Goal: Task Accomplishment & Management: Use online tool/utility

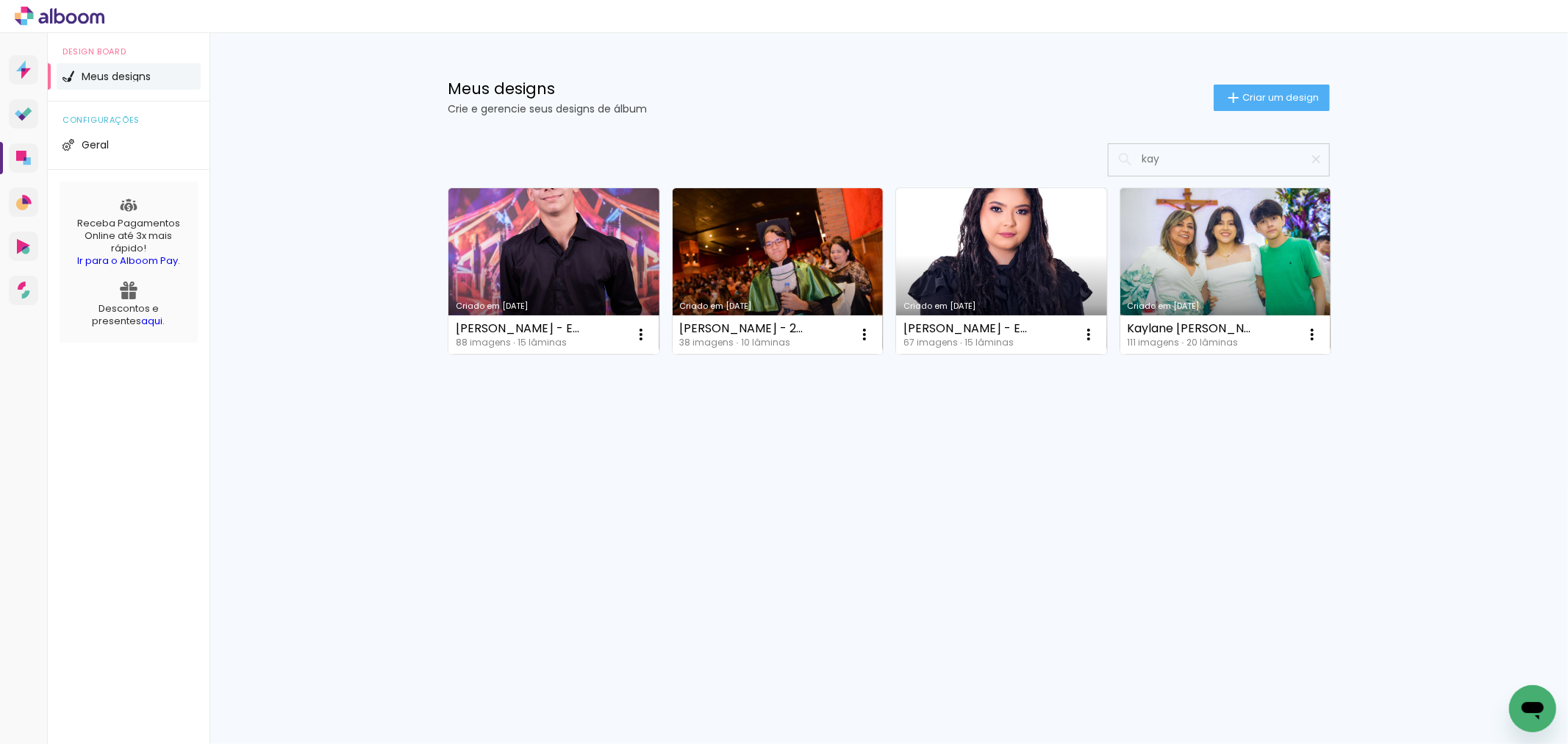
type input "kay"
type paper-input "kay"
click at [935, 264] on link "Criado em [DATE]" at bounding box center [1001, 271] width 211 height 166
